Goal: Transaction & Acquisition: Purchase product/service

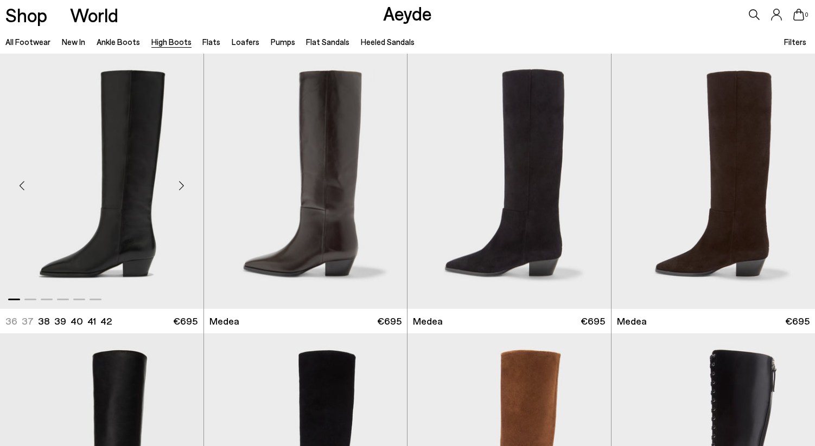
click at [146, 223] on img "1 / 6" at bounding box center [101, 181] width 203 height 255
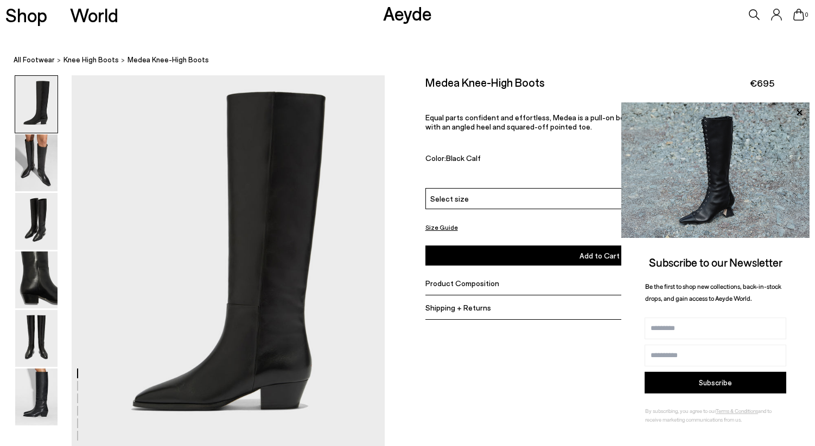
scroll to position [2, 0]
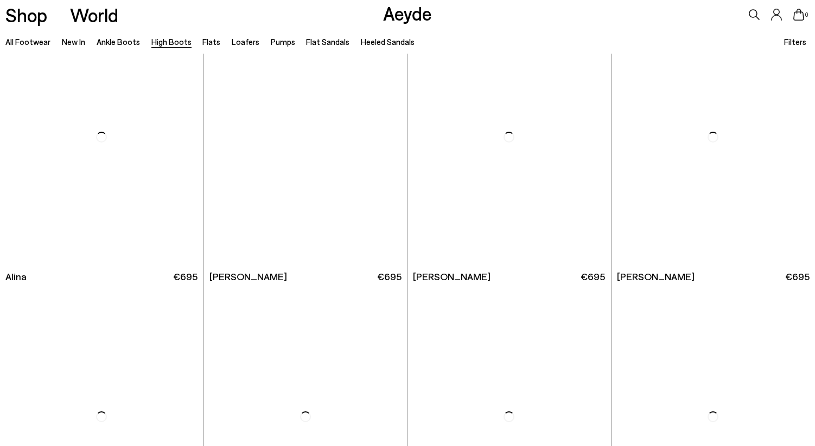
scroll to position [1734, 0]
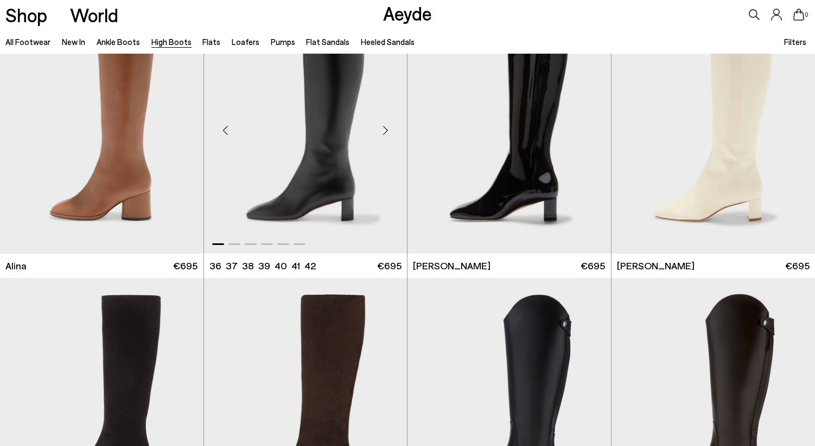
click at [388, 127] on div "Next slide" at bounding box center [385, 130] width 33 height 33
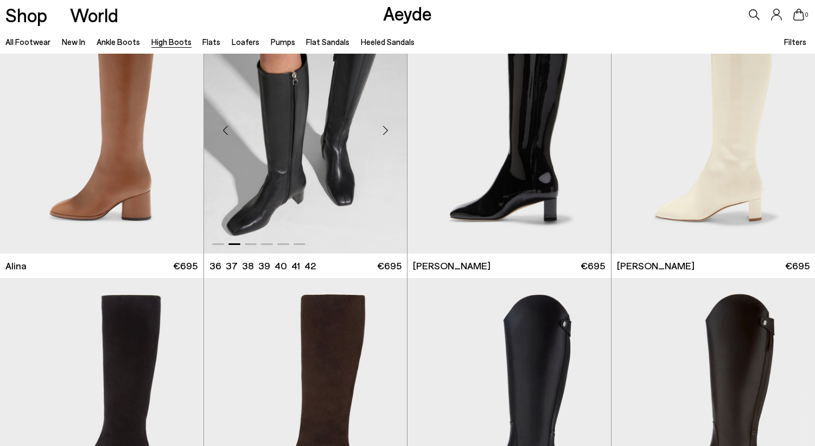
click at [388, 127] on div "Next slide" at bounding box center [385, 130] width 33 height 33
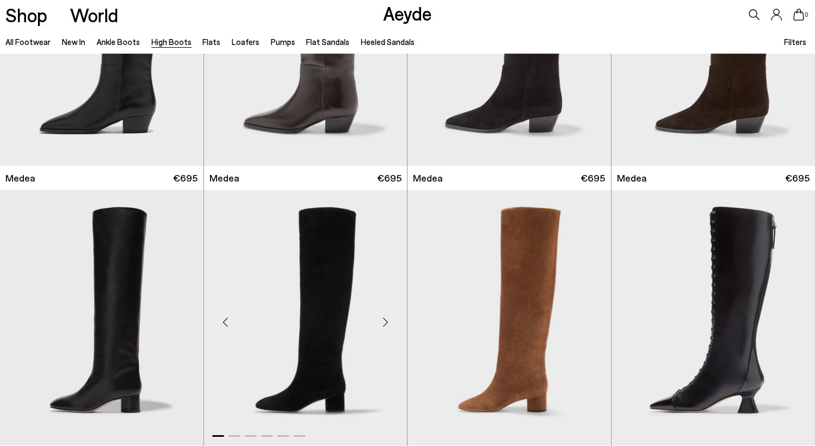
scroll to position [0, 0]
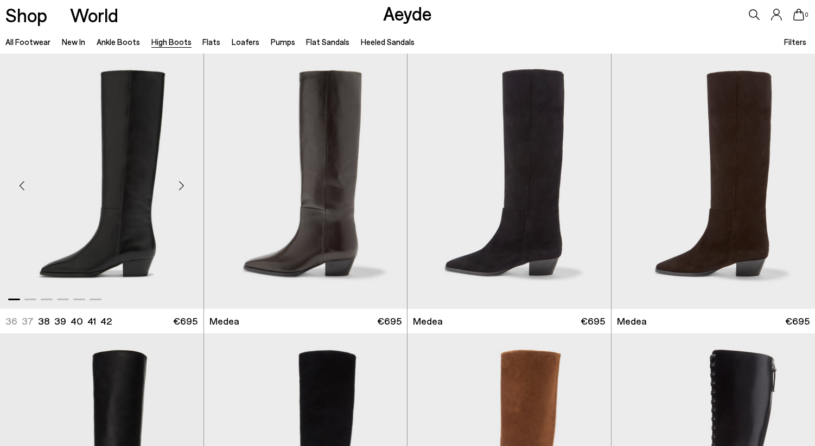
click at [84, 188] on img "1 / 6" at bounding box center [101, 181] width 203 height 255
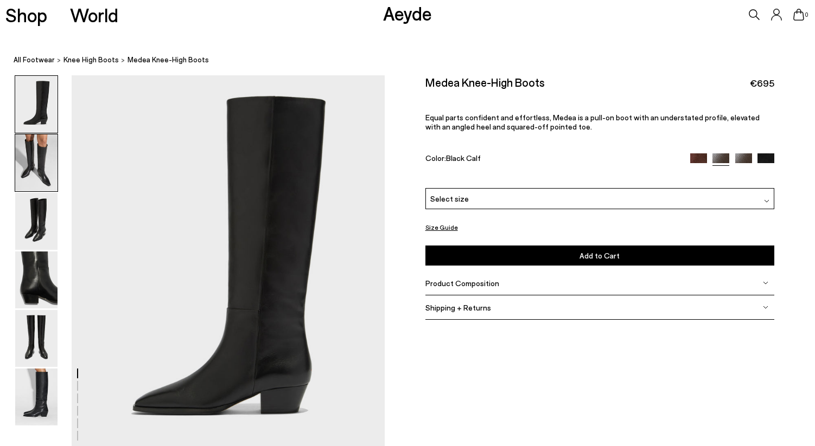
click at [41, 177] on img at bounding box center [36, 163] width 42 height 57
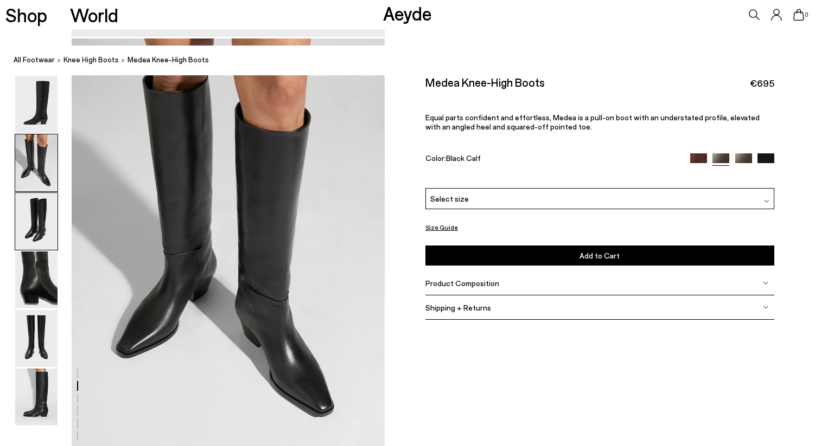
scroll to position [441, 0]
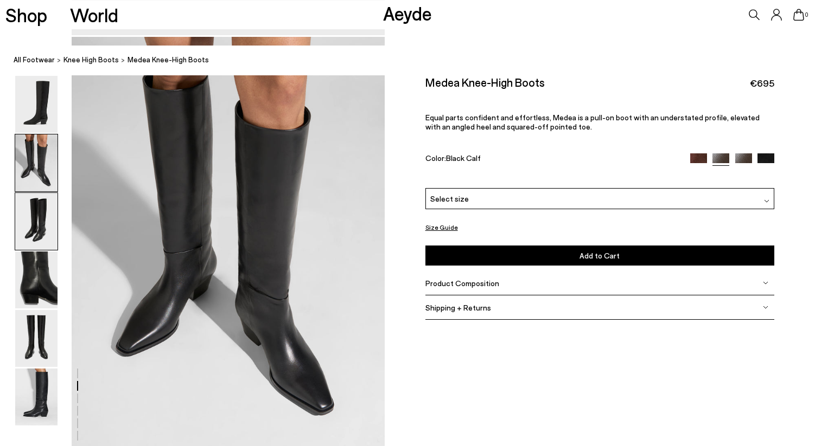
click at [40, 223] on img at bounding box center [36, 221] width 42 height 57
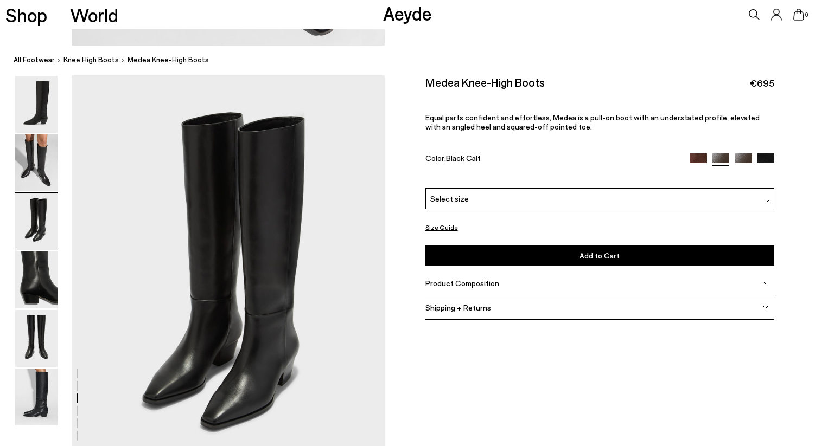
scroll to position [822, 0]
click at [46, 397] on img at bounding box center [36, 397] width 42 height 57
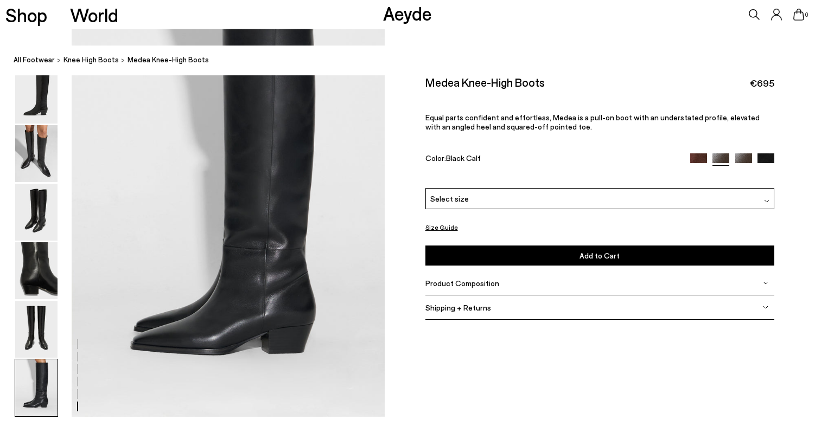
scroll to position [2152, 0]
click at [38, 337] on img at bounding box center [36, 329] width 42 height 57
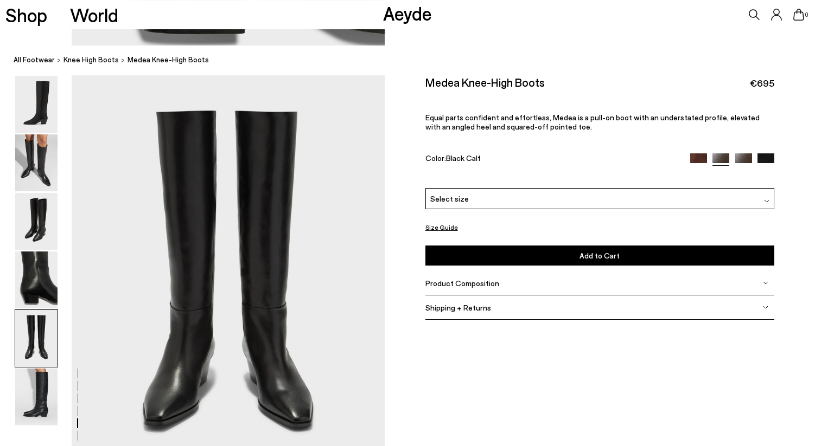
scroll to position [1659, 0]
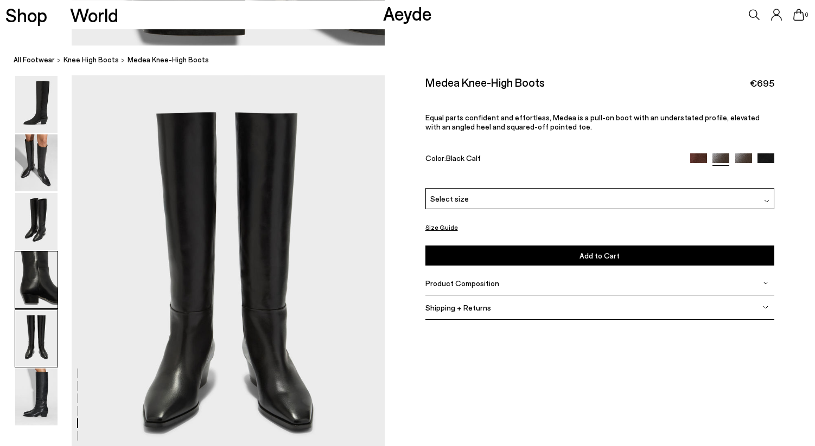
click at [32, 278] on img at bounding box center [36, 280] width 42 height 57
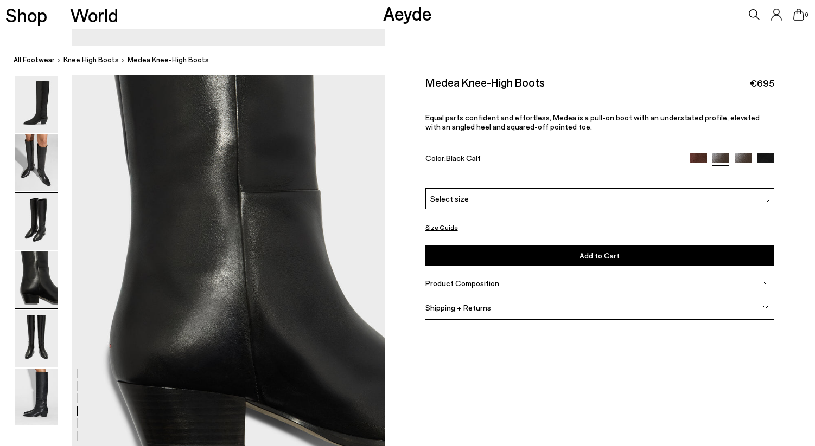
click at [32, 225] on img at bounding box center [36, 221] width 42 height 57
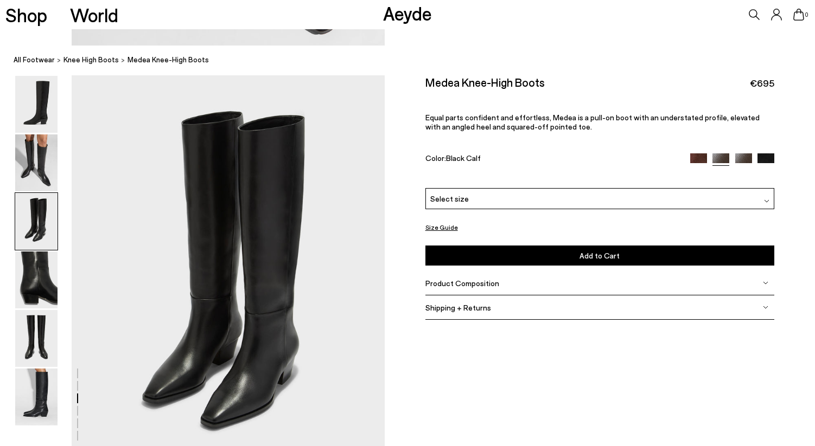
scroll to position [822, 0]
click at [28, 165] on img at bounding box center [36, 163] width 42 height 57
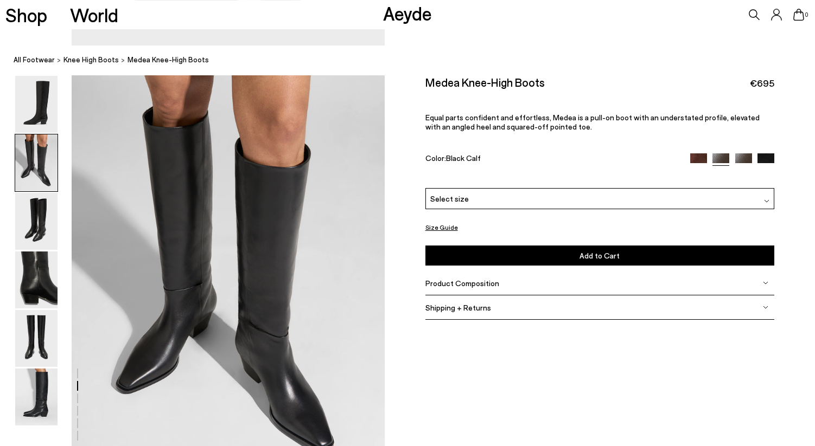
scroll to position [404, 0]
click at [42, 93] on img at bounding box center [36, 104] width 42 height 57
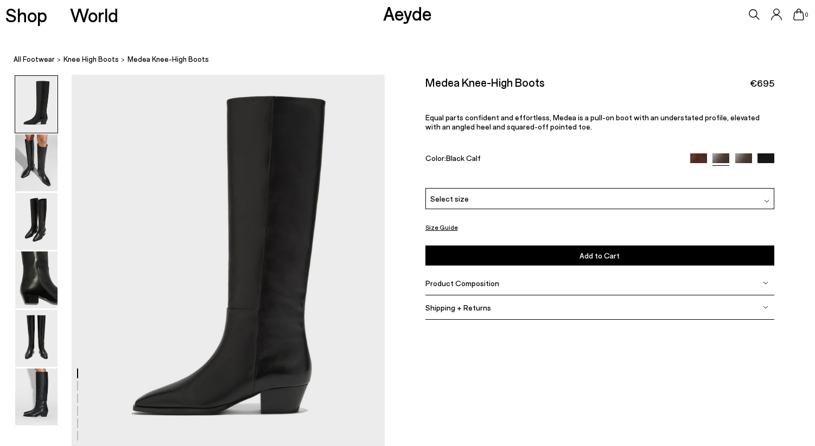
scroll to position [0, 0]
click at [36, 159] on img at bounding box center [36, 163] width 42 height 57
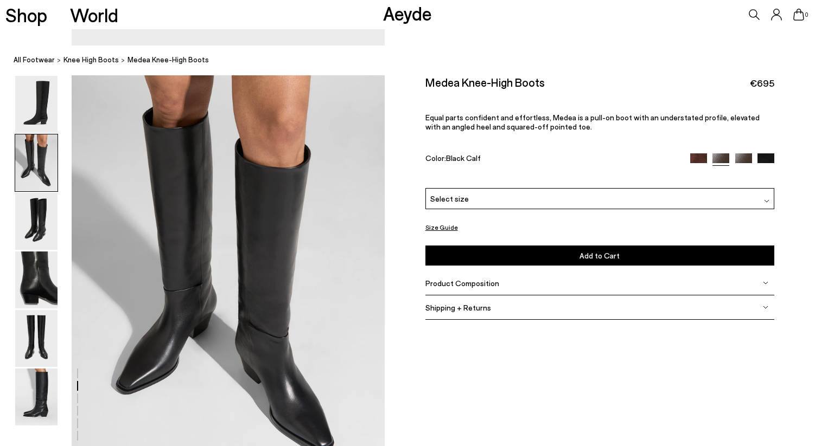
scroll to position [404, 0]
click at [46, 219] on img at bounding box center [36, 221] width 42 height 57
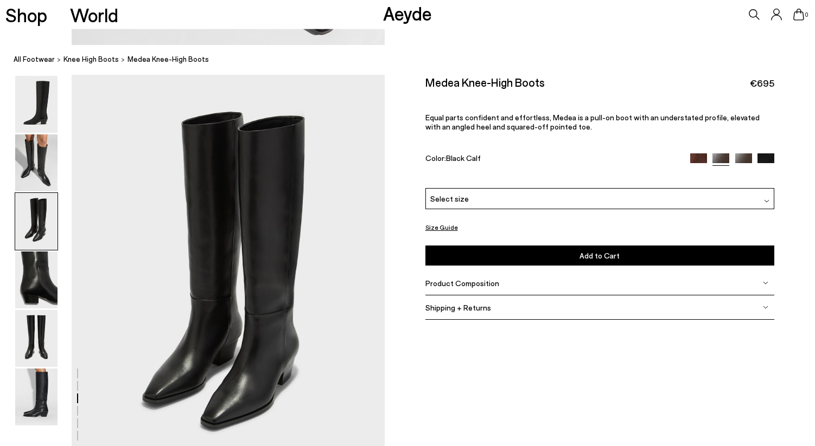
scroll to position [822, 0]
